Goal: Task Accomplishment & Management: Use online tool/utility

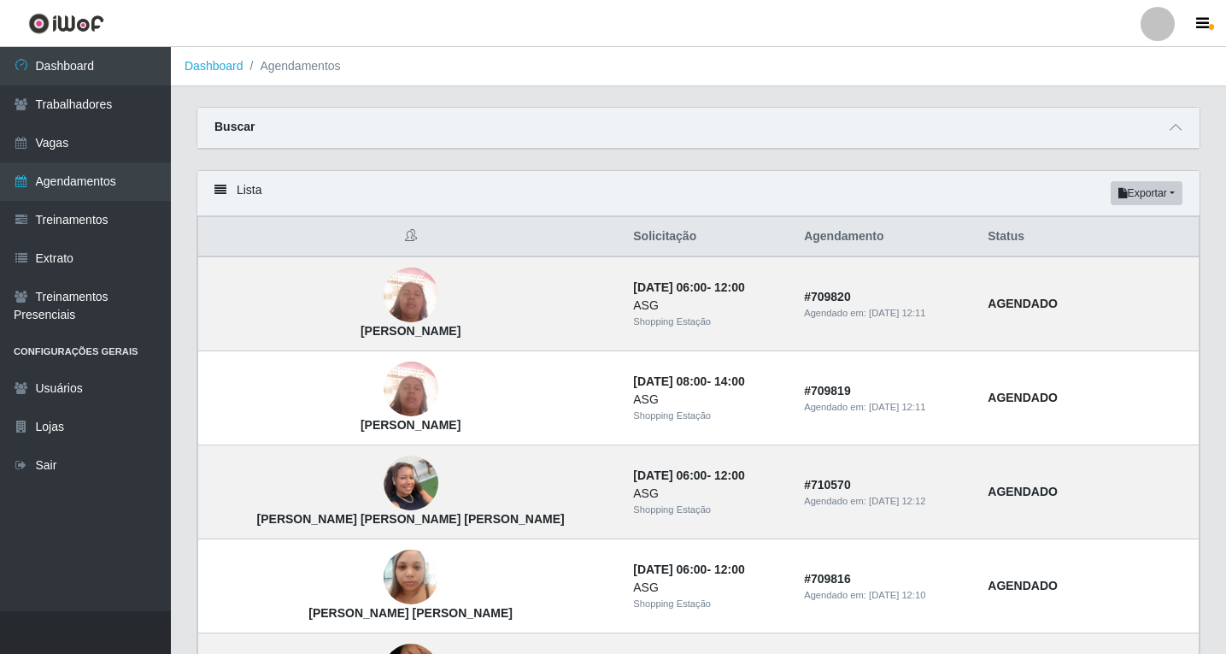
scroll to position [1096, 0]
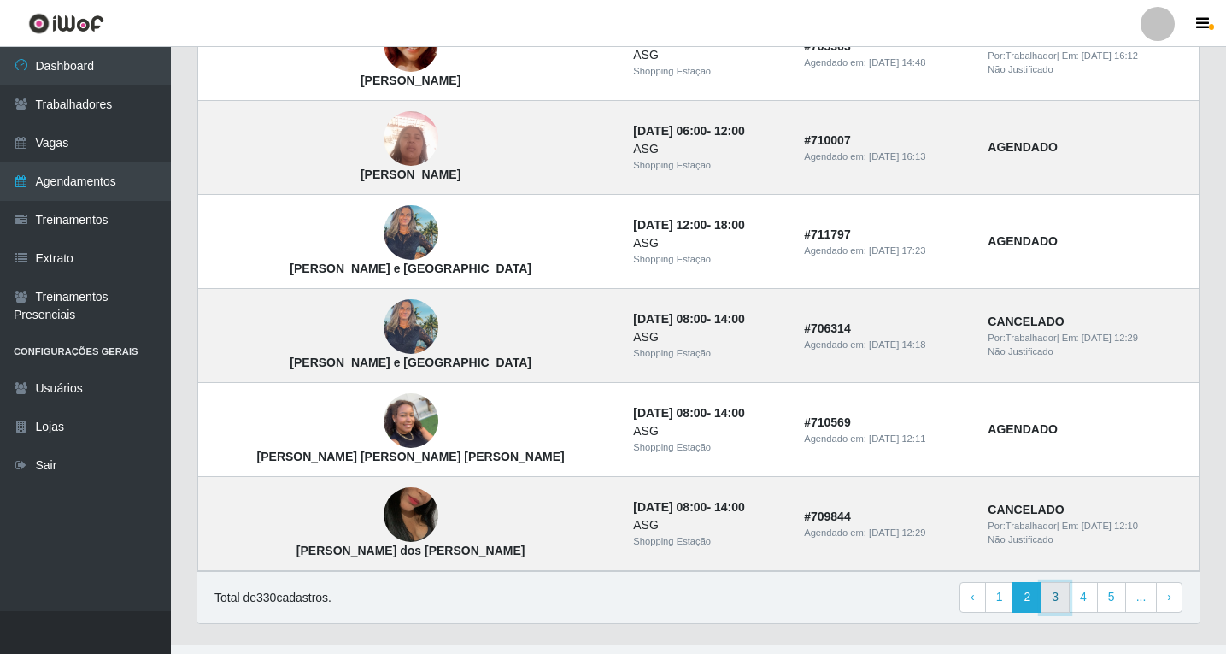
click at [1059, 601] on link "3" at bounding box center [1055, 597] width 29 height 31
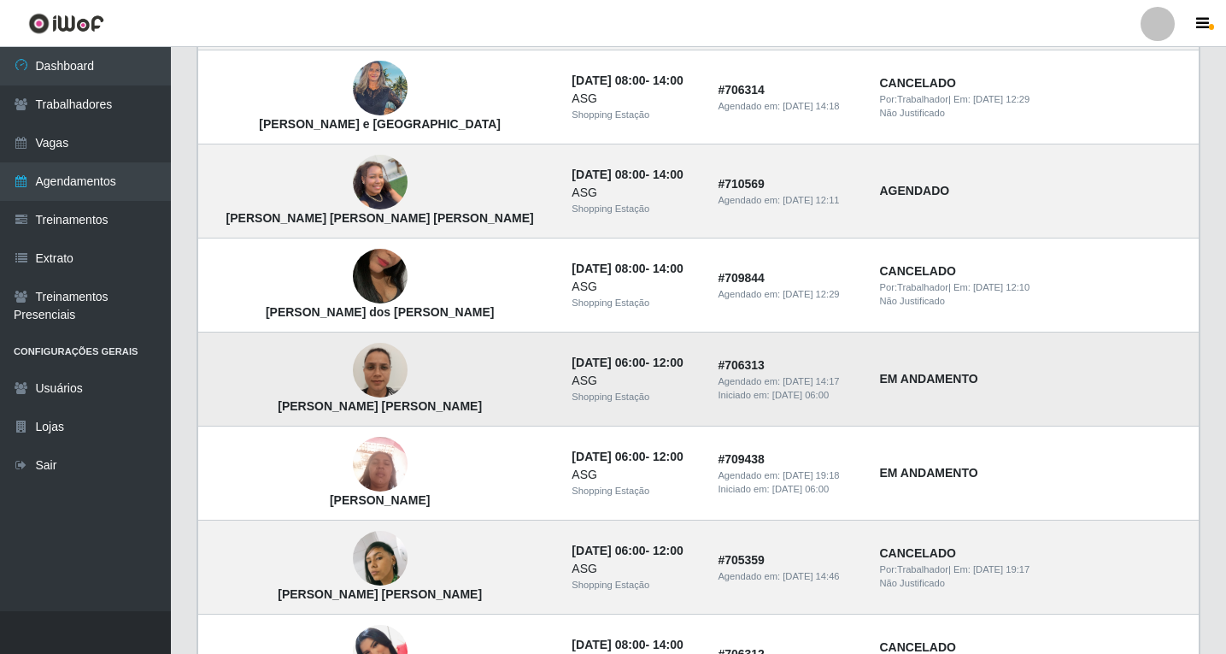
scroll to position [342, 0]
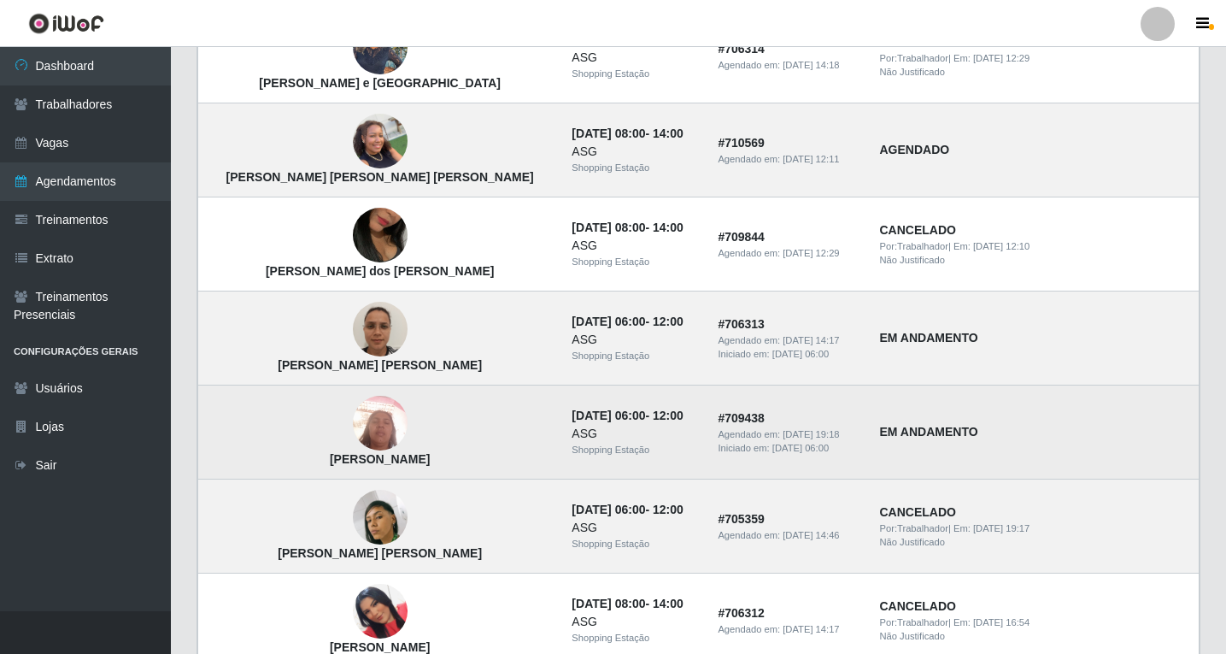
click at [353, 430] on img at bounding box center [380, 423] width 55 height 73
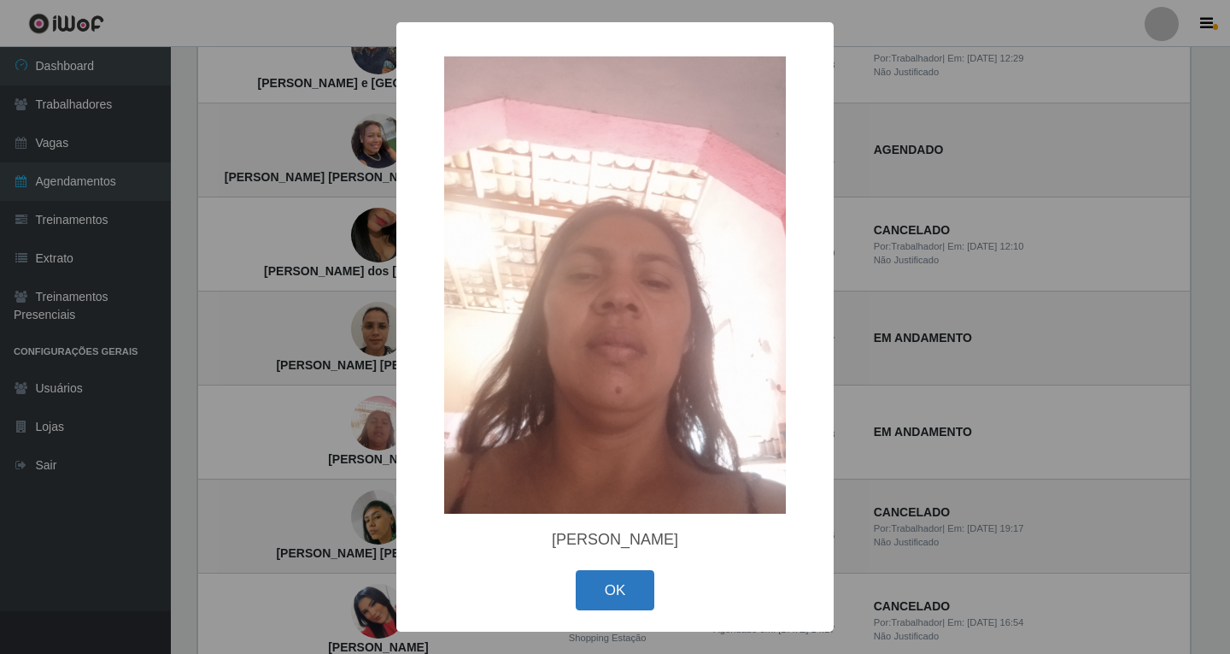
click at [626, 597] on button "OK" at bounding box center [615, 590] width 79 height 40
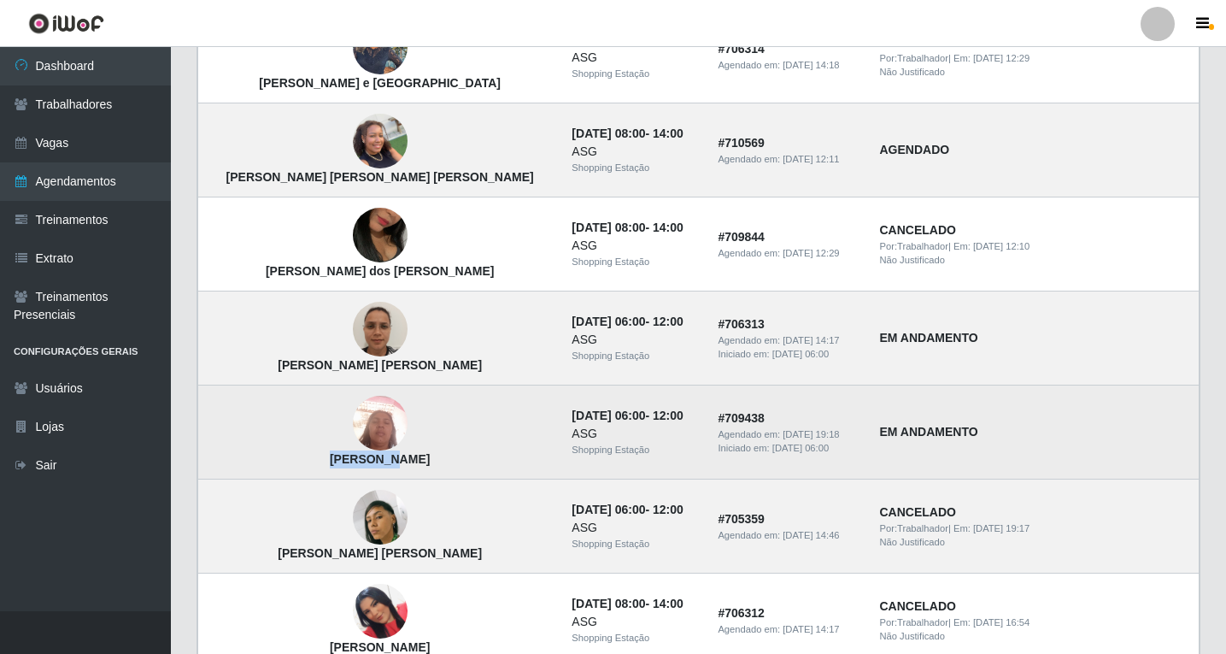
drag, startPoint x: 250, startPoint y: 461, endPoint x: 308, endPoint y: 461, distance: 57.2
click at [330, 461] on strong "[PERSON_NAME]" at bounding box center [380, 459] width 100 height 14
copy strong "Antonieta"
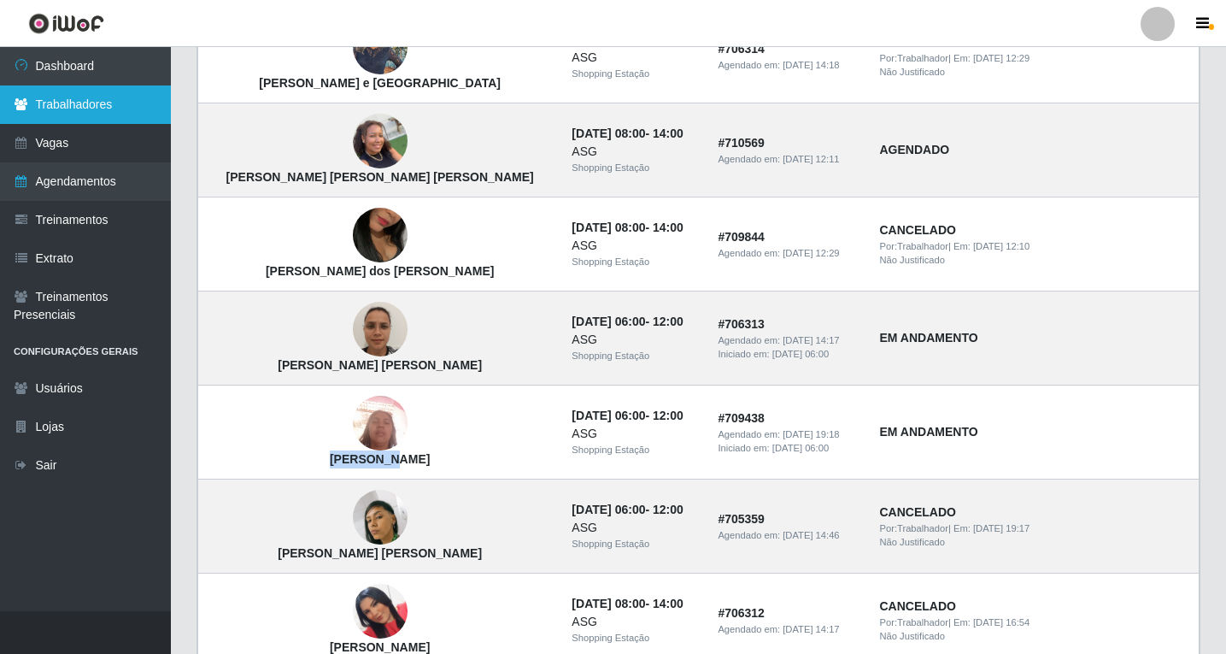
click at [91, 108] on link "Trabalhadores" at bounding box center [85, 104] width 171 height 38
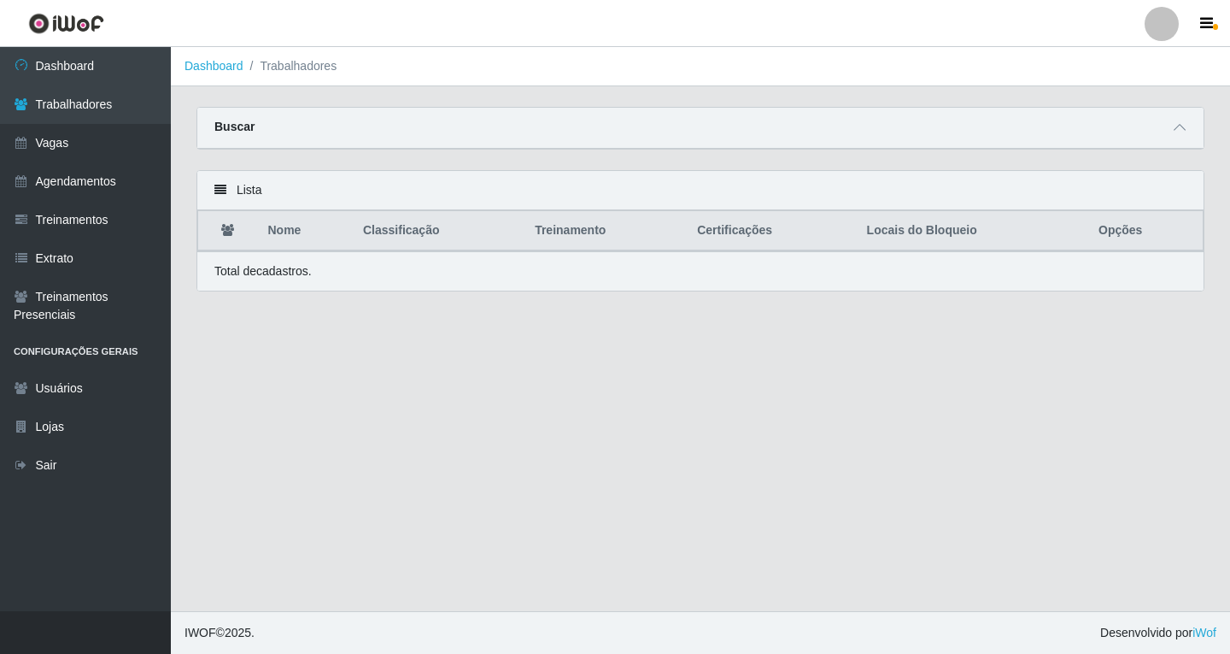
drag, startPoint x: 1186, startPoint y: 133, endPoint x: 1175, endPoint y: 138, distance: 12.2
click at [1185, 133] on span at bounding box center [1180, 128] width 21 height 20
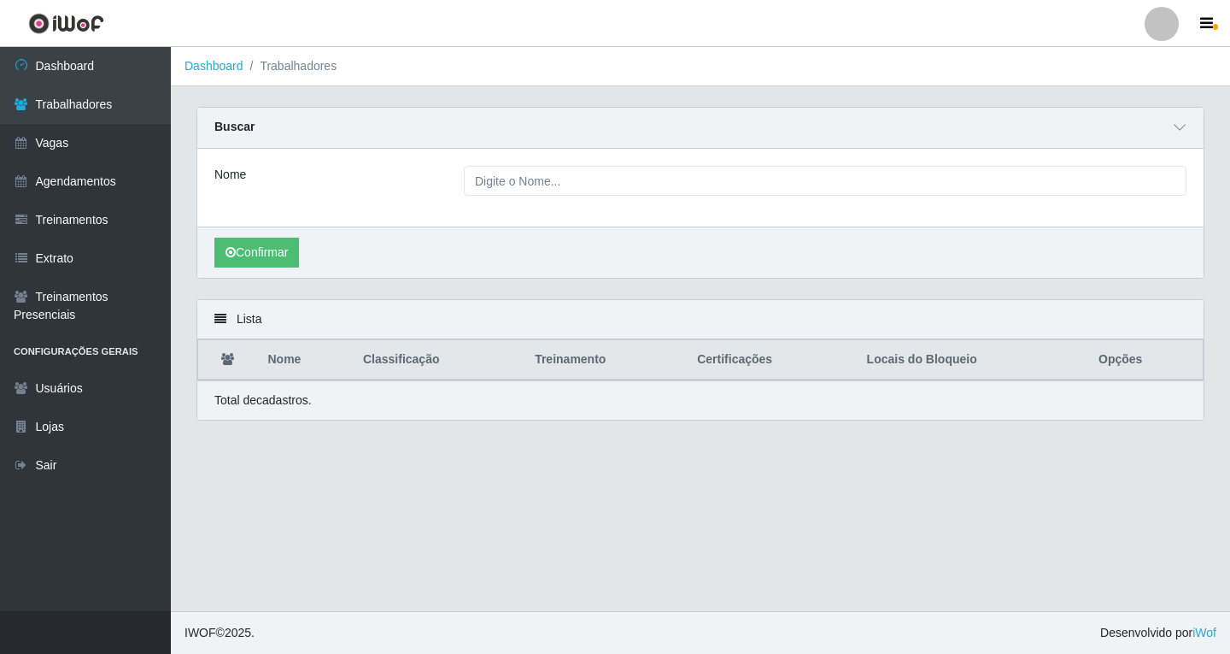
click at [506, 162] on div "Buscar Nome Confirmar" at bounding box center [701, 193] width 1008 height 172
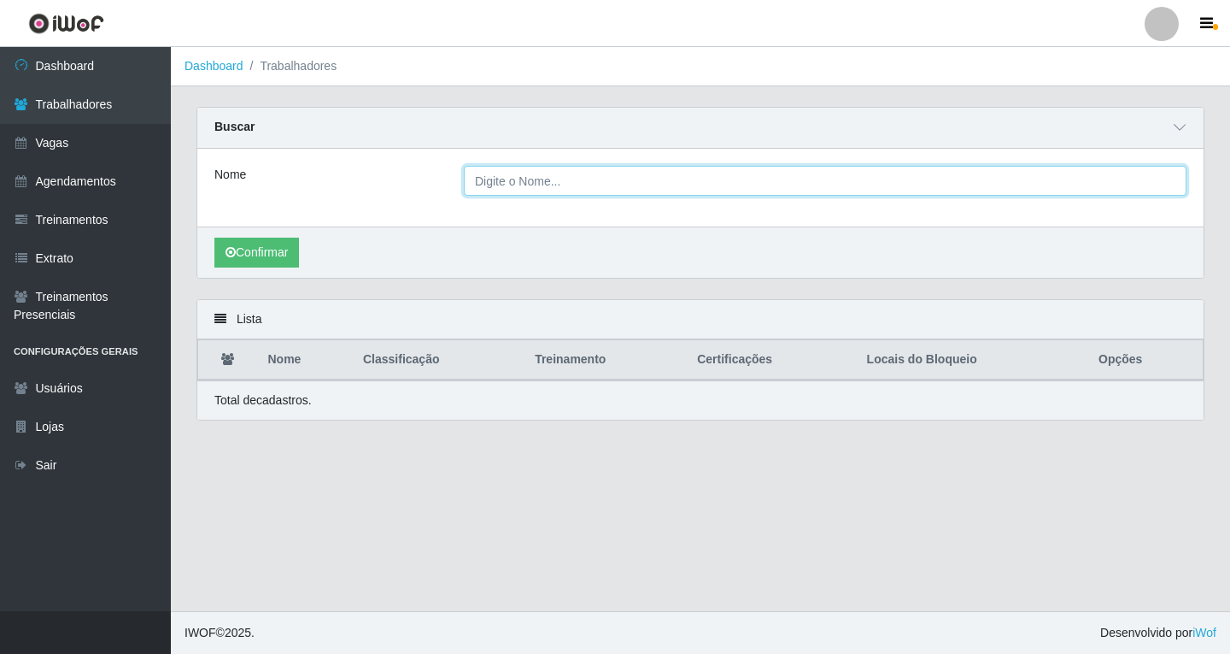
click at [503, 181] on input "Nome" at bounding box center [825, 181] width 723 height 30
paste input "Antonieta"
type input "Antonieta"
click at [214, 238] on button "Confirmar" at bounding box center [256, 253] width 85 height 30
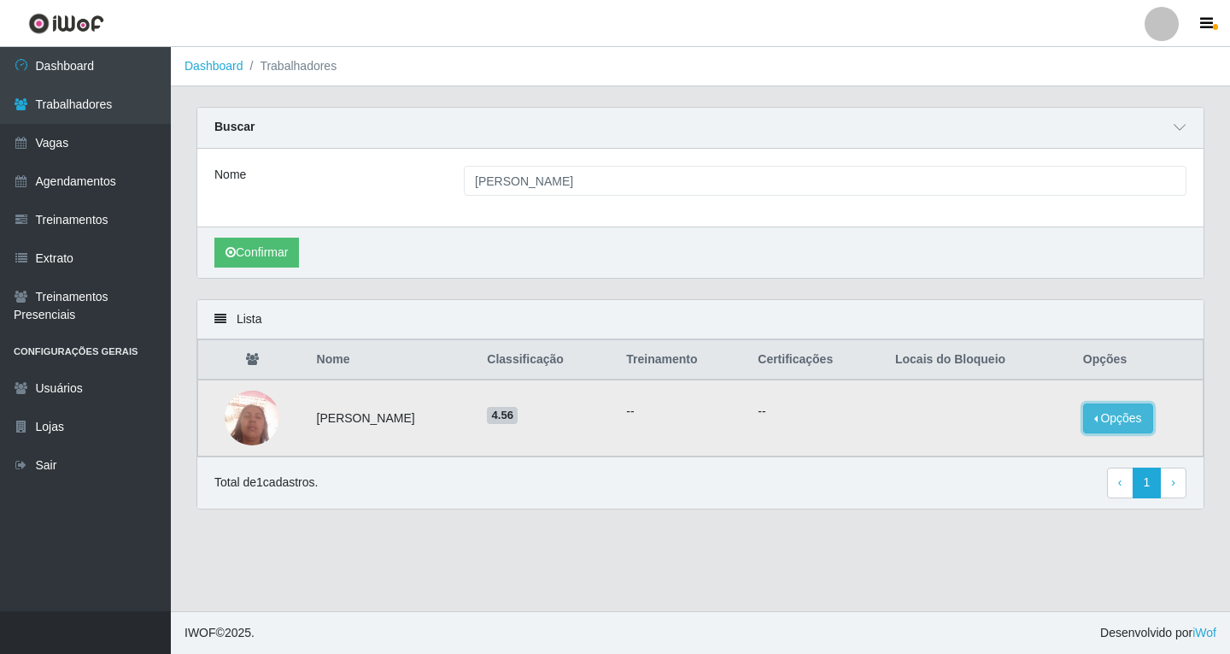
click at [1112, 423] on button "Opções" at bounding box center [1118, 418] width 70 height 30
click at [1019, 402] on button "Bloquear - Empresa" at bounding box center [1012, 399] width 138 height 36
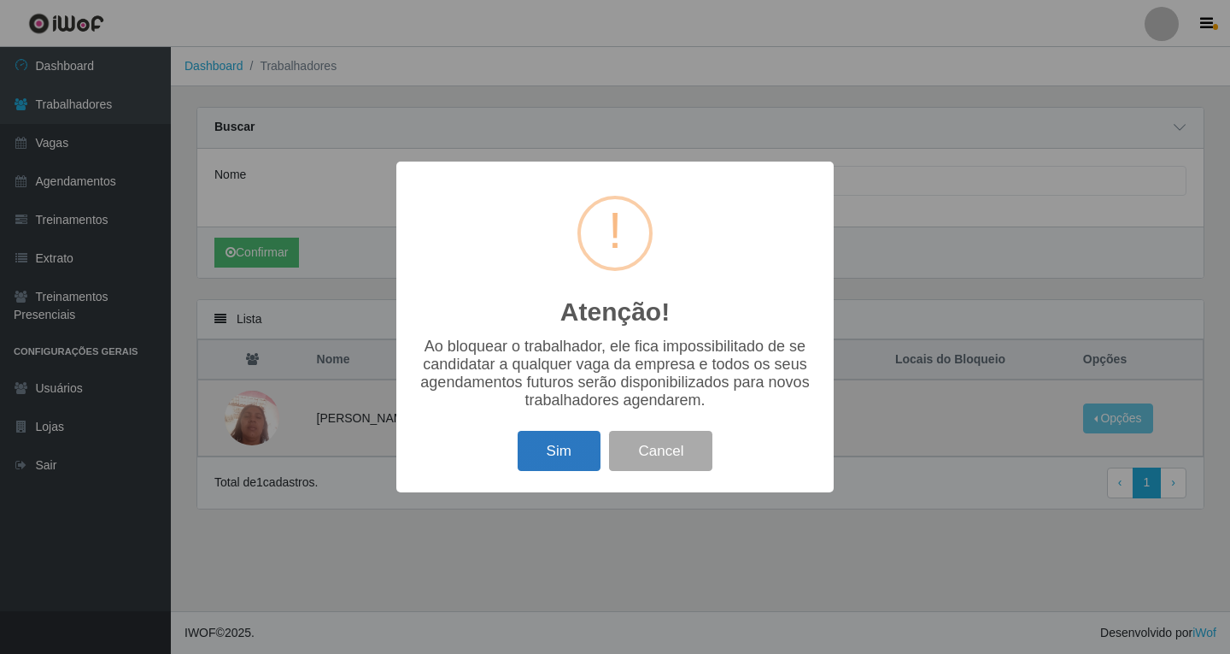
click at [559, 459] on button "Sim" at bounding box center [559, 451] width 83 height 40
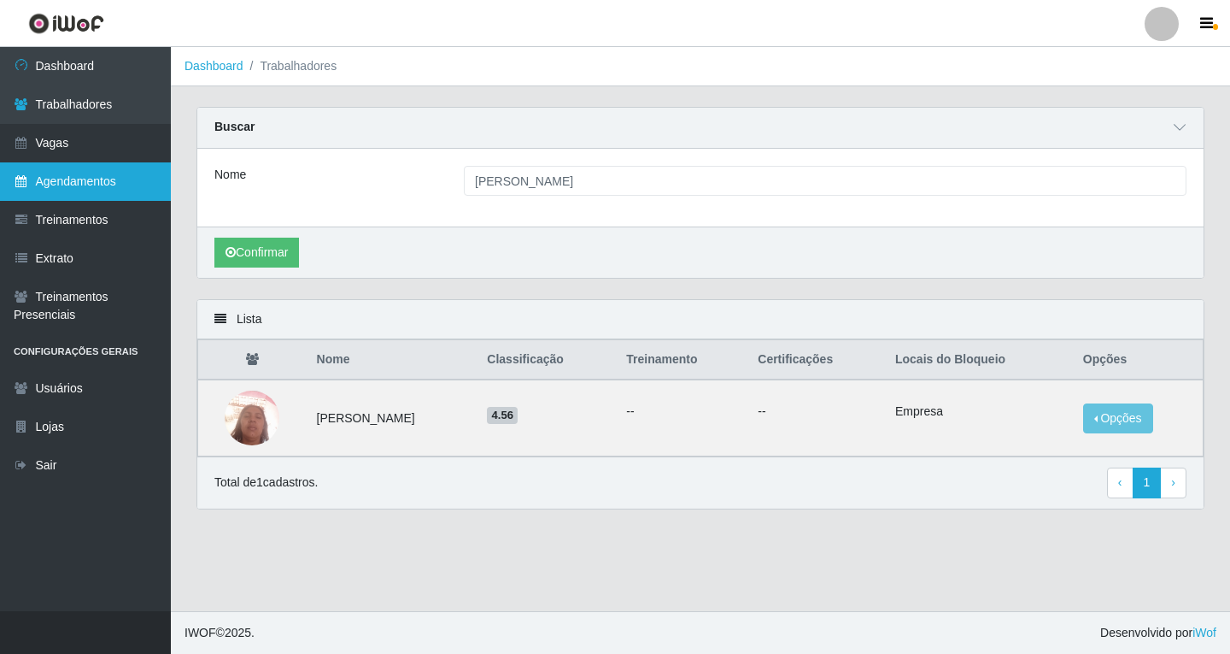
click at [98, 184] on link "Agendamentos" at bounding box center [85, 181] width 171 height 38
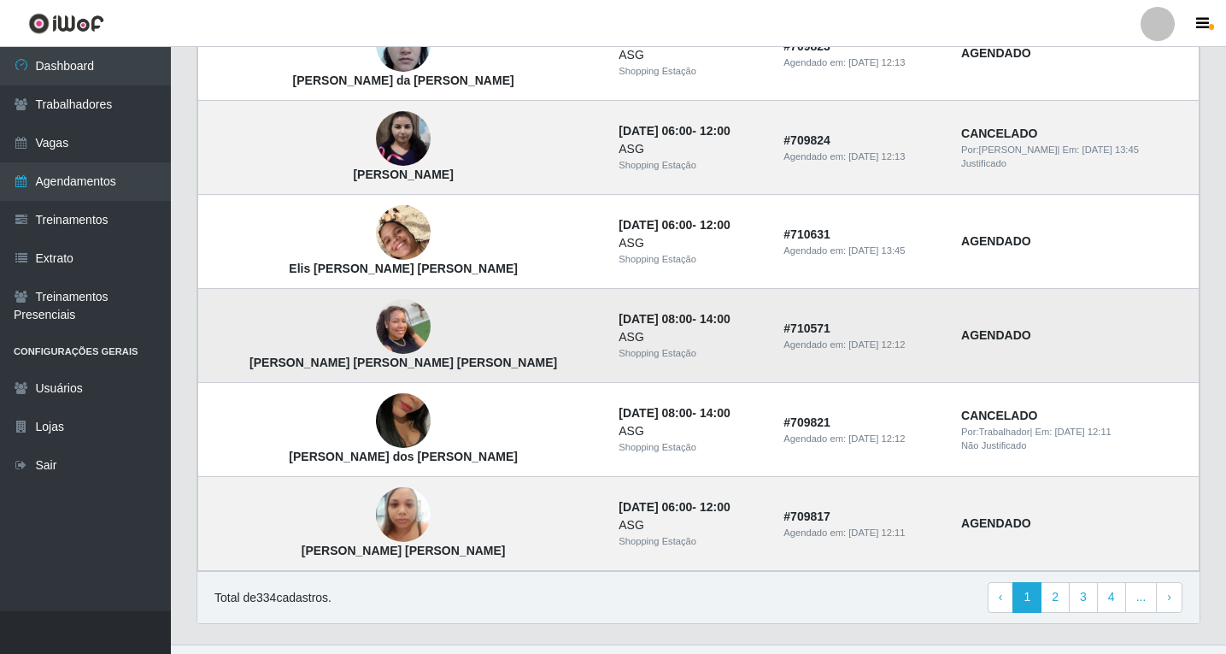
scroll to position [1130, 0]
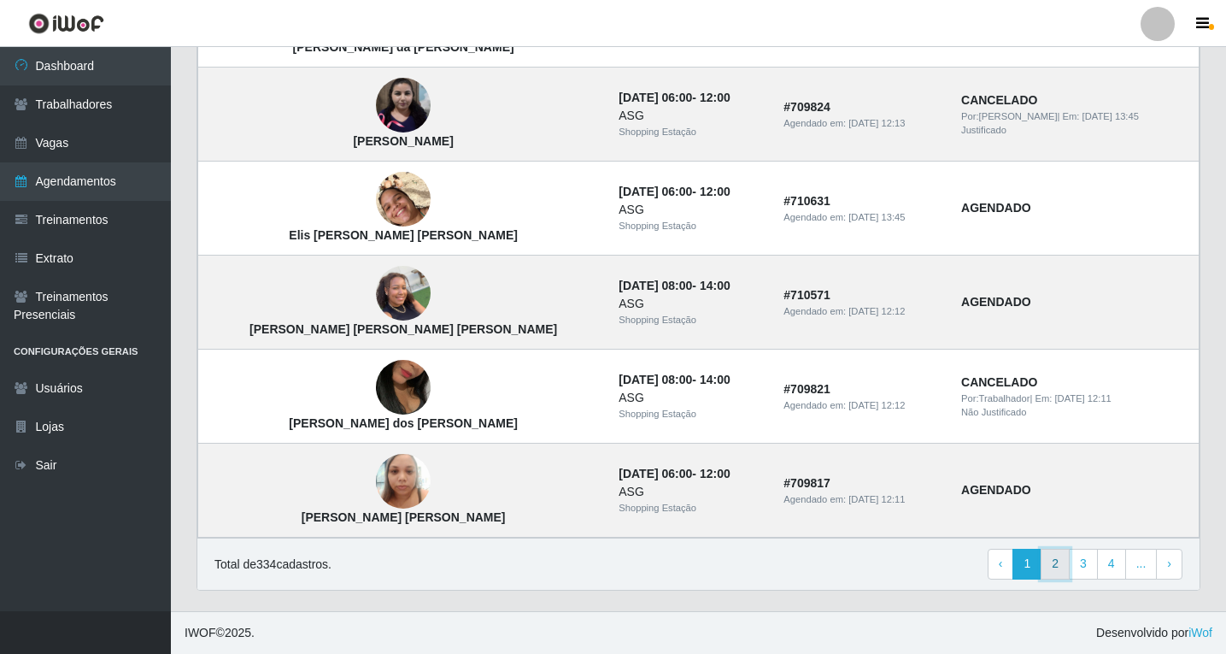
click at [1069, 563] on link "2" at bounding box center [1055, 564] width 29 height 31
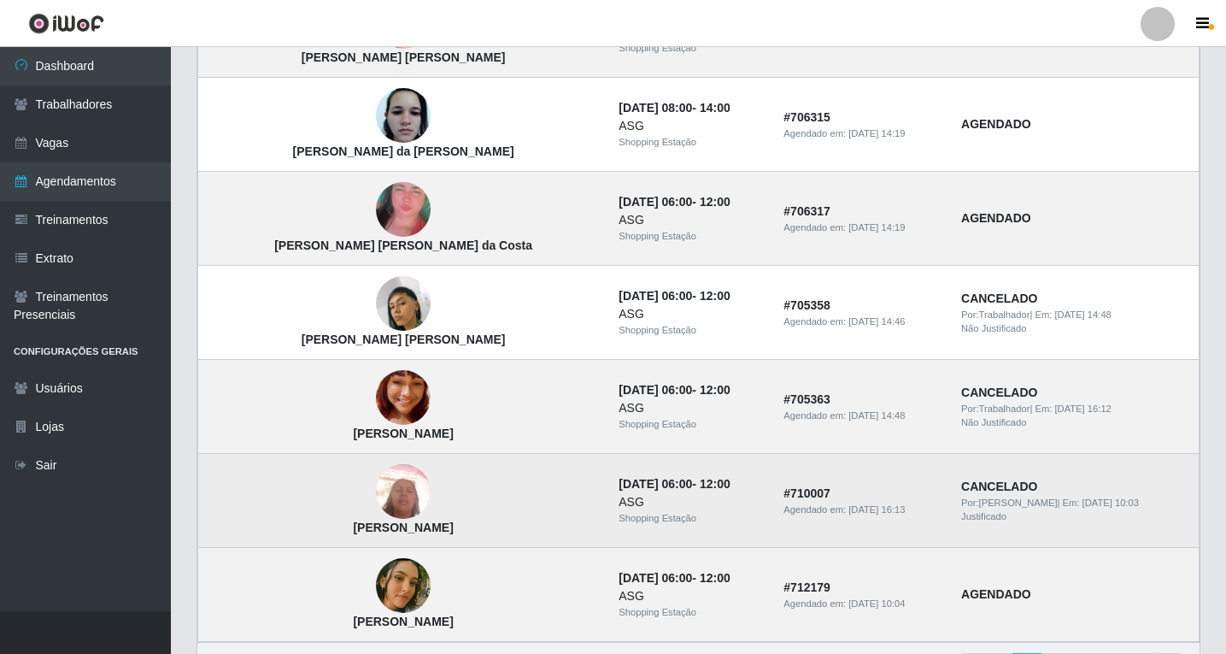
scroll to position [1130, 0]
